Goal: Register for event/course

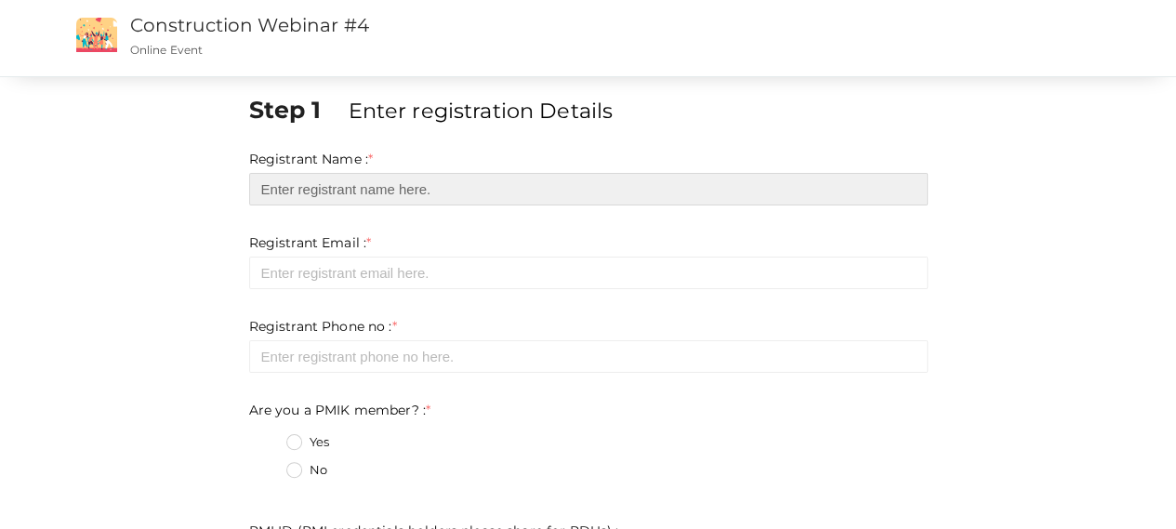
click at [336, 182] on input "text" at bounding box center [588, 189] width 678 height 33
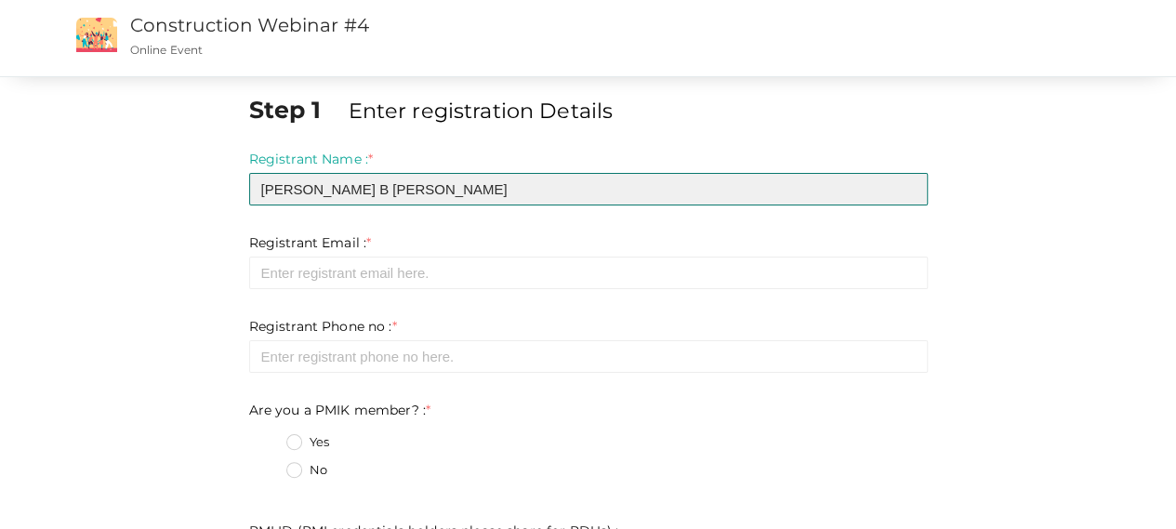
type input "[PERSON_NAME] B [PERSON_NAME]"
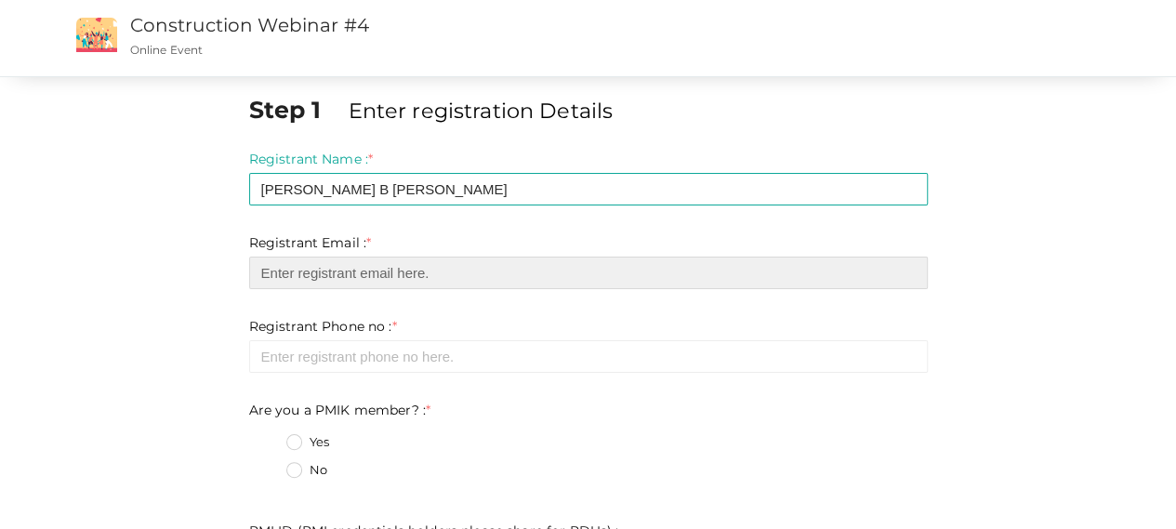
click at [320, 265] on input "email" at bounding box center [588, 272] width 678 height 33
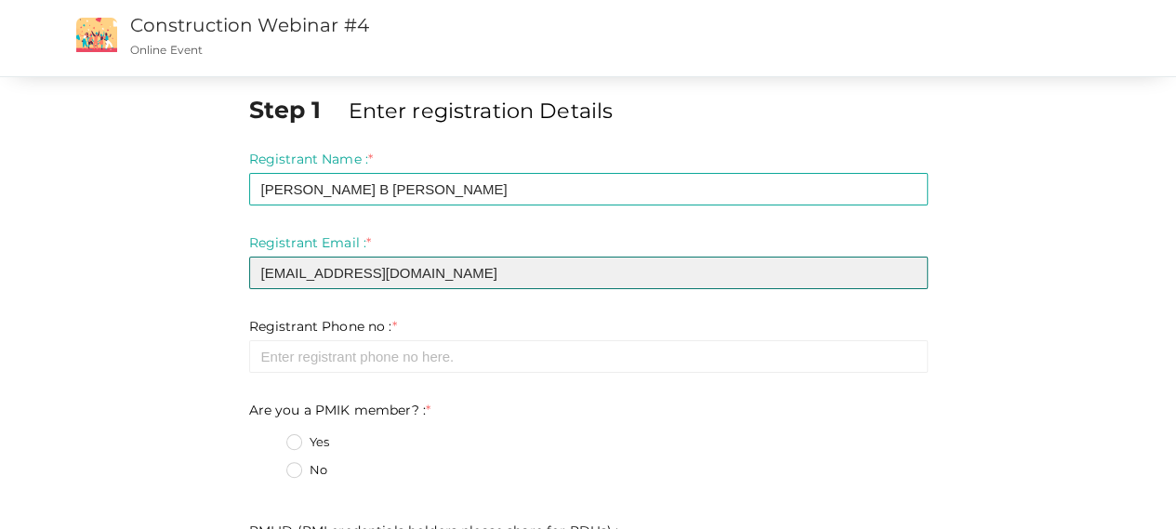
type input "[EMAIL_ADDRESS][DOMAIN_NAME]"
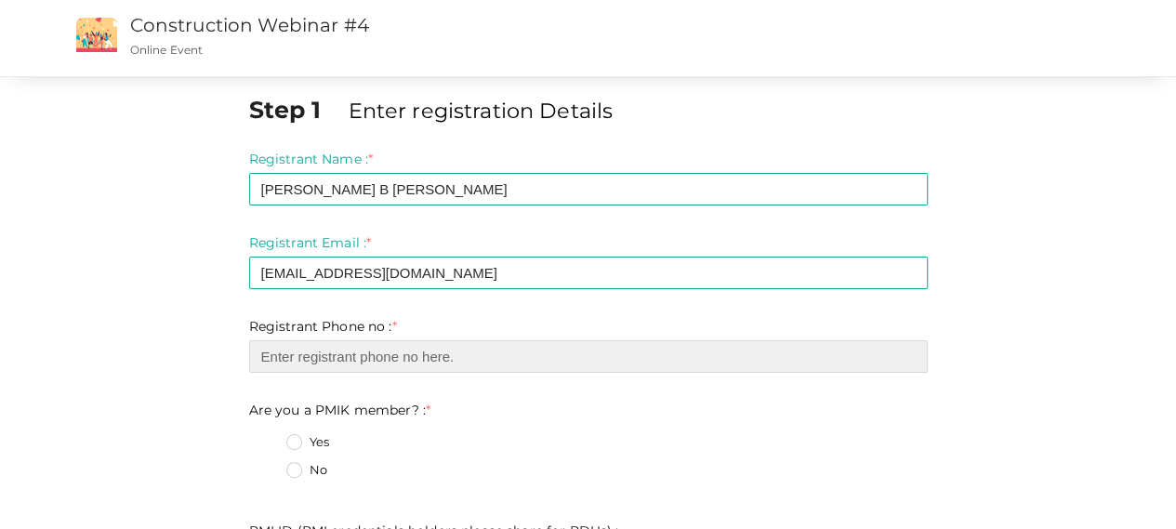
click at [328, 345] on input "number" at bounding box center [588, 356] width 678 height 33
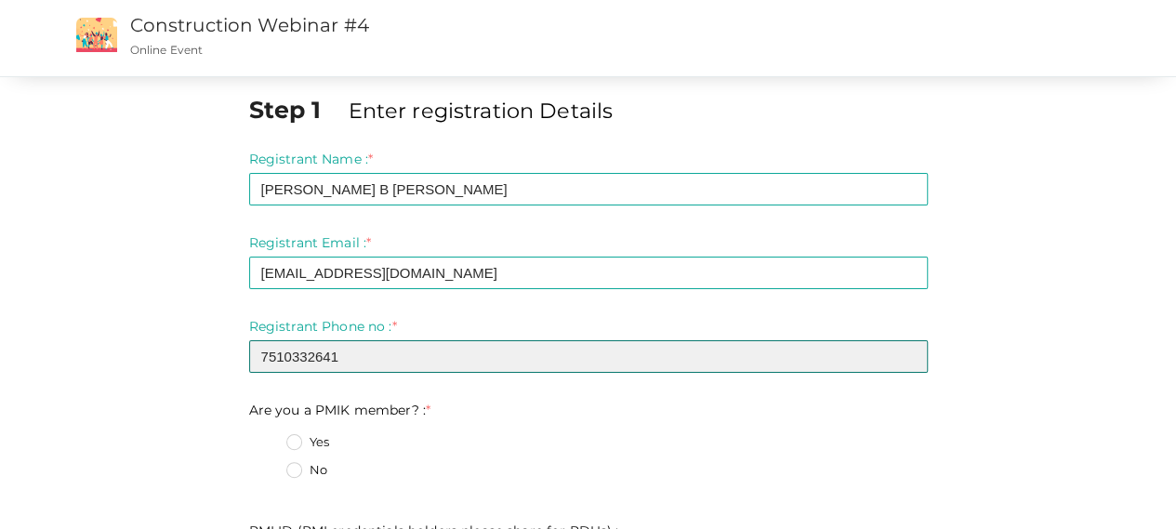
type input "7510332641"
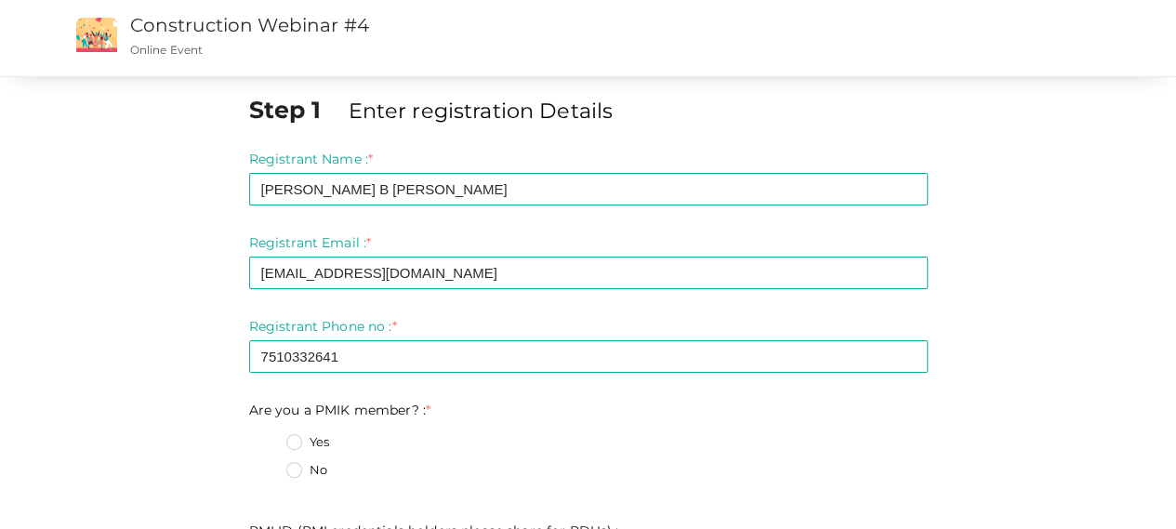
click at [299, 438] on label "Yes" at bounding box center [307, 442] width 43 height 19
click at [268, 437] on member\?\+0 "Yes" at bounding box center [268, 437] width 0 height 0
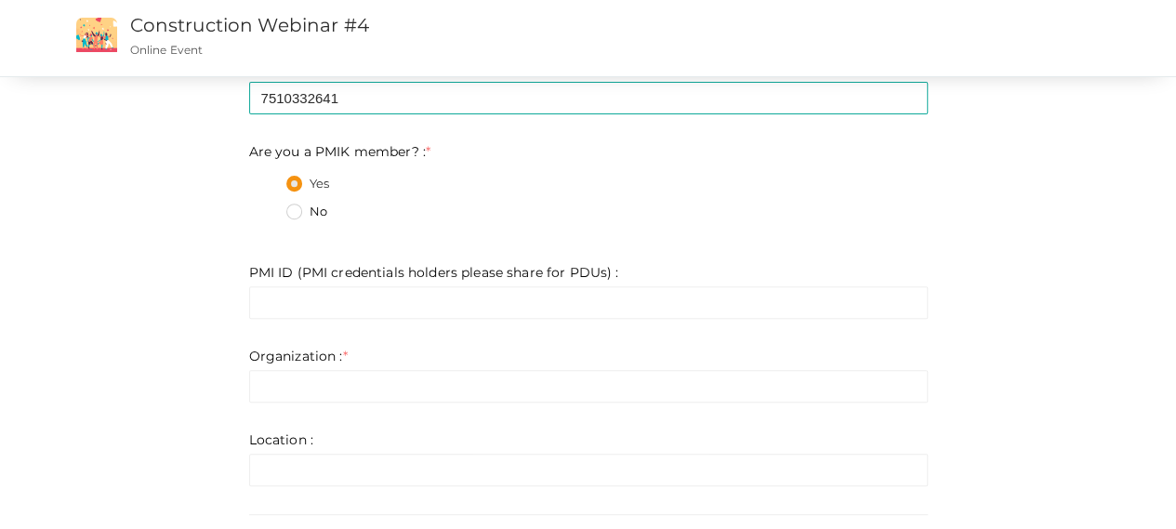
scroll to position [260, 0]
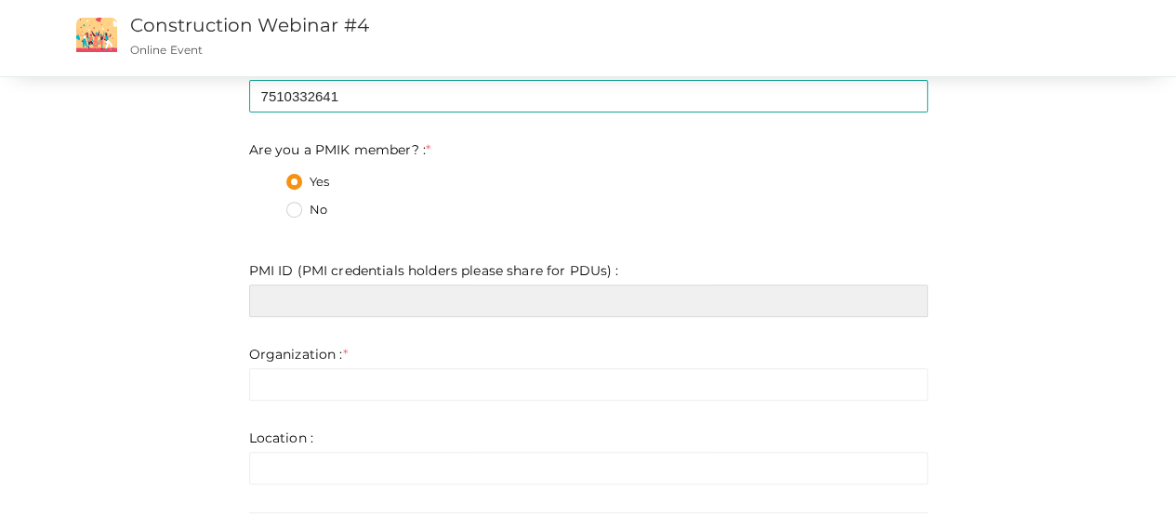
click at [507, 297] on input "text" at bounding box center [588, 300] width 678 height 33
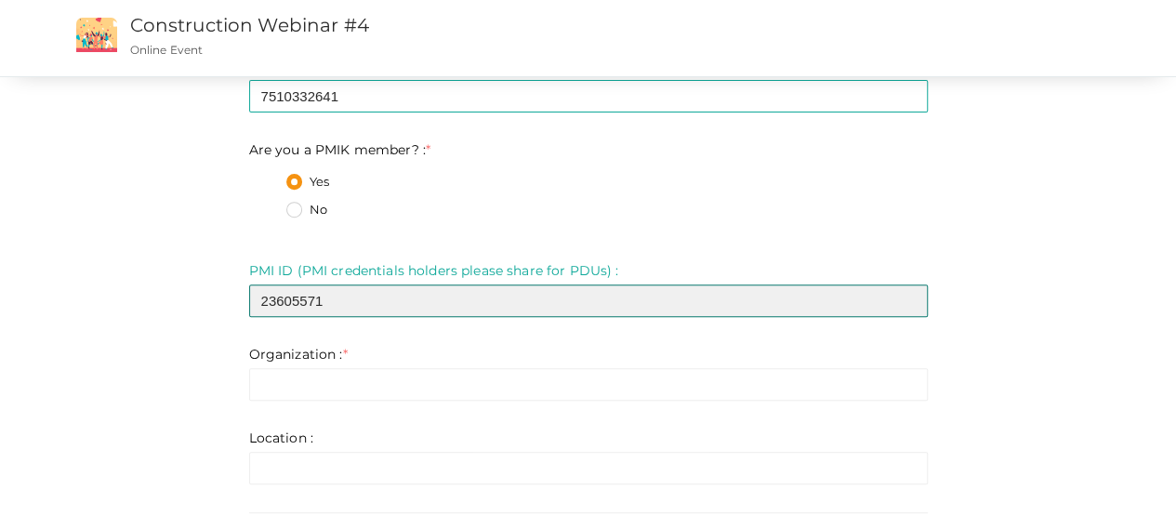
type input "23605571"
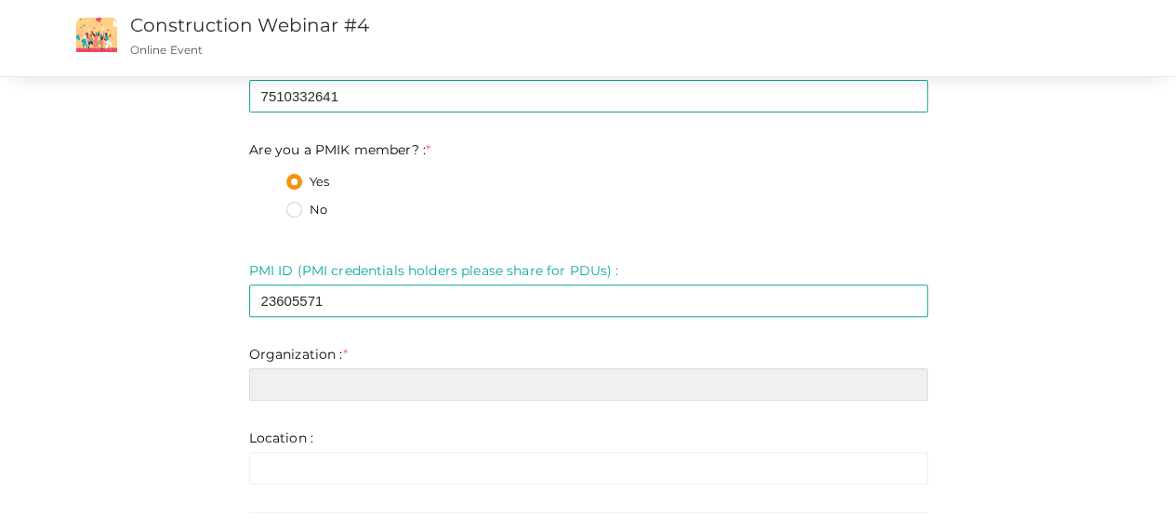
click at [390, 389] on input "text" at bounding box center [588, 384] width 678 height 33
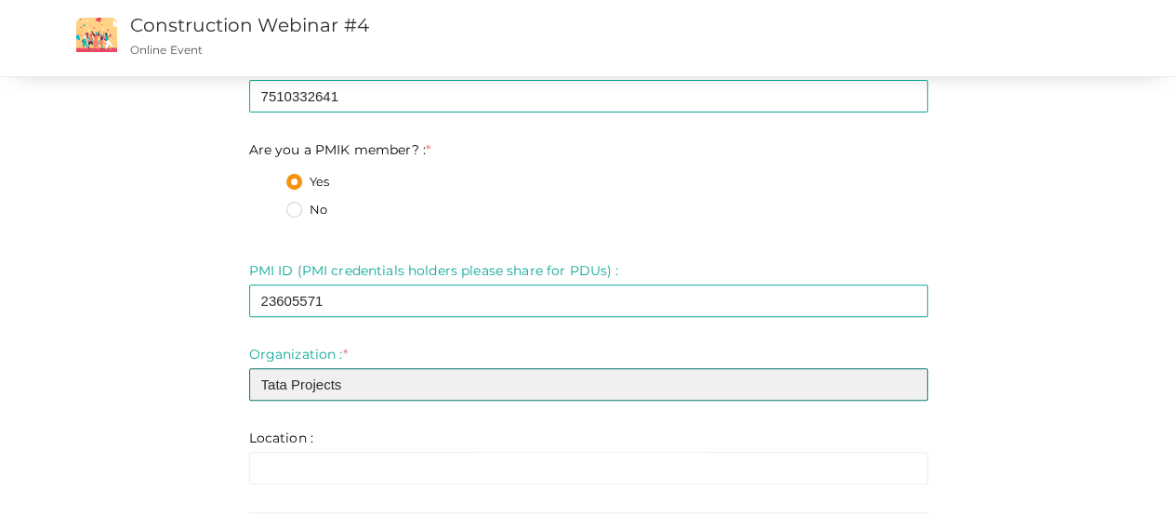
type input "Tata Projects"
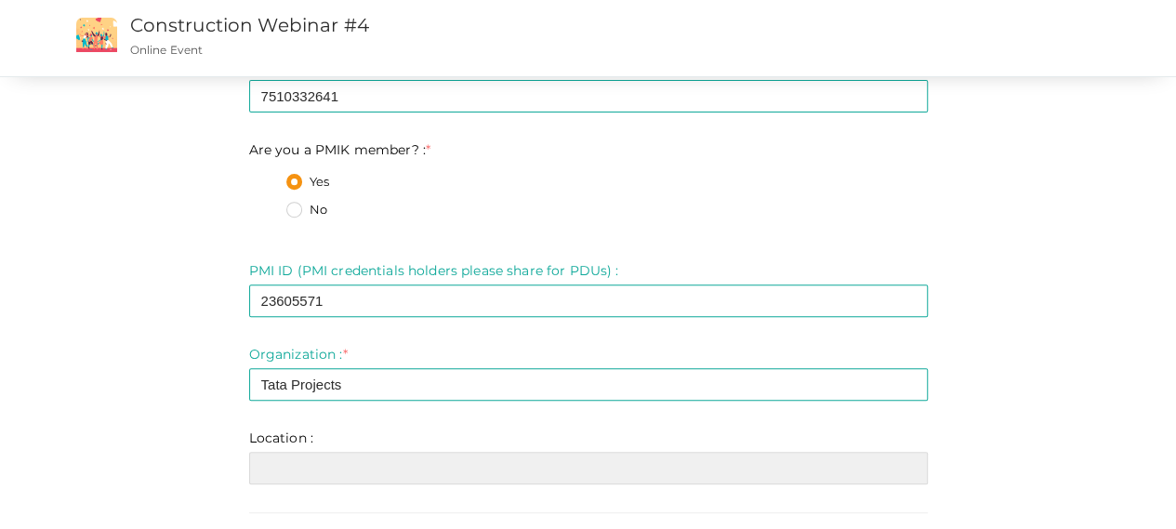
click at [336, 464] on input "text" at bounding box center [588, 468] width 678 height 33
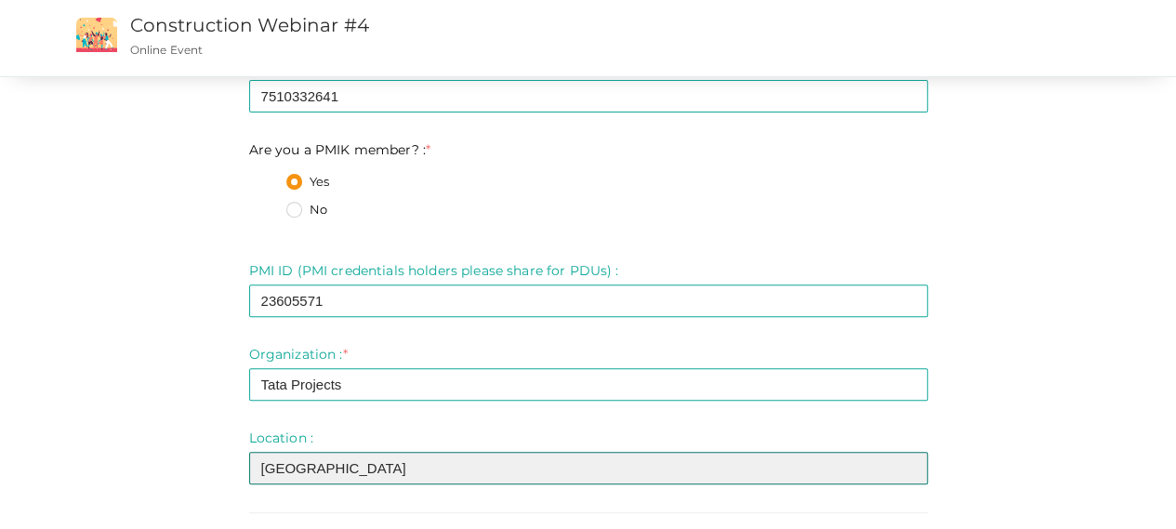
scroll to position [497, 0]
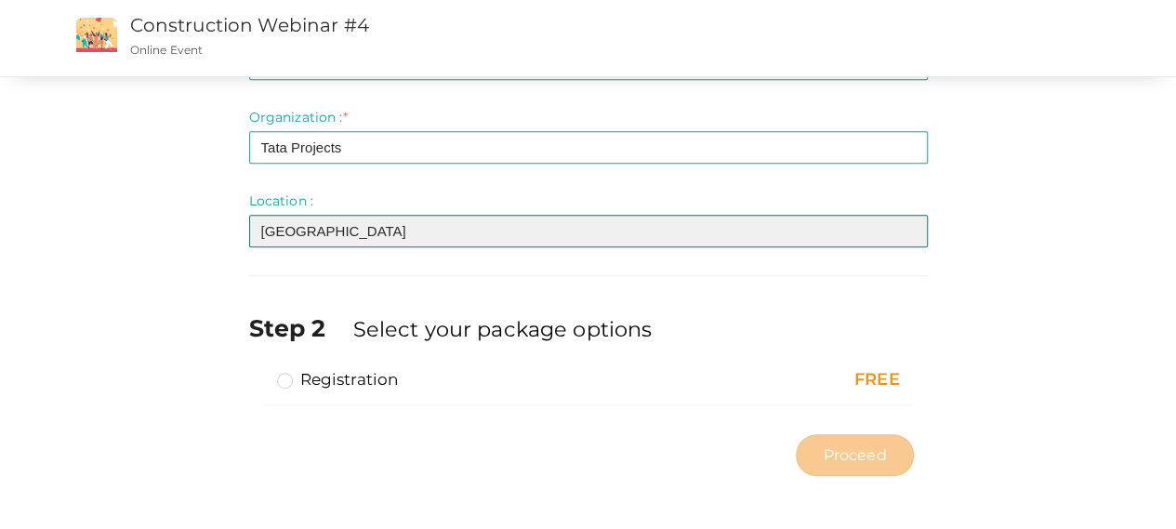
type input "[GEOGRAPHIC_DATA]"
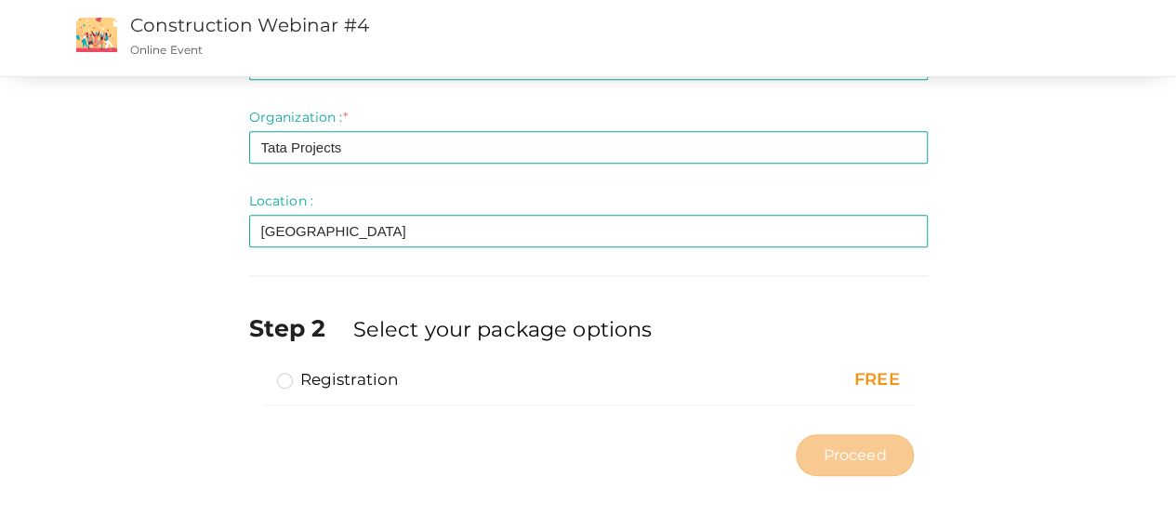
click at [287, 378] on label "Registration" at bounding box center [338, 379] width 122 height 22
click at [258, 372] on input "Registration" at bounding box center [258, 372] width 0 height 0
click at [861, 452] on span "Proceed" at bounding box center [853, 454] width 63 height 21
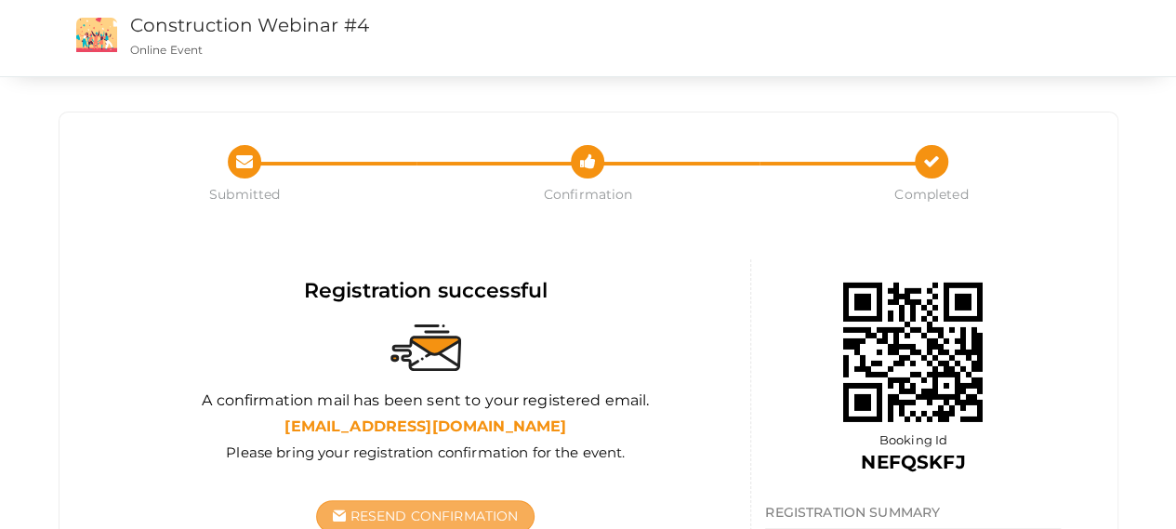
click at [488, 511] on span "Resend Confirmation" at bounding box center [434, 515] width 168 height 17
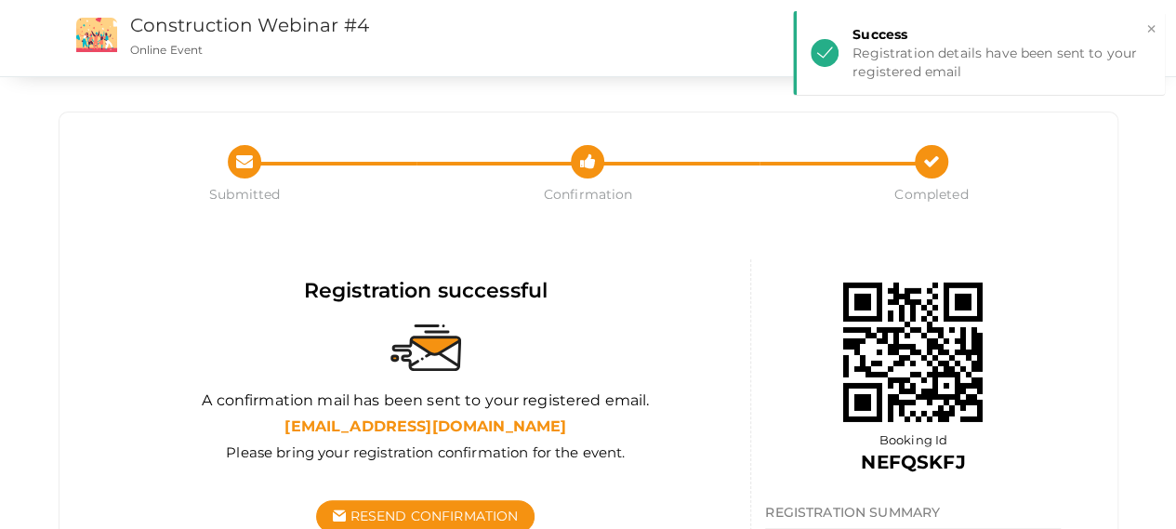
scroll to position [186, 0]
